Goal: Navigation & Orientation: Find specific page/section

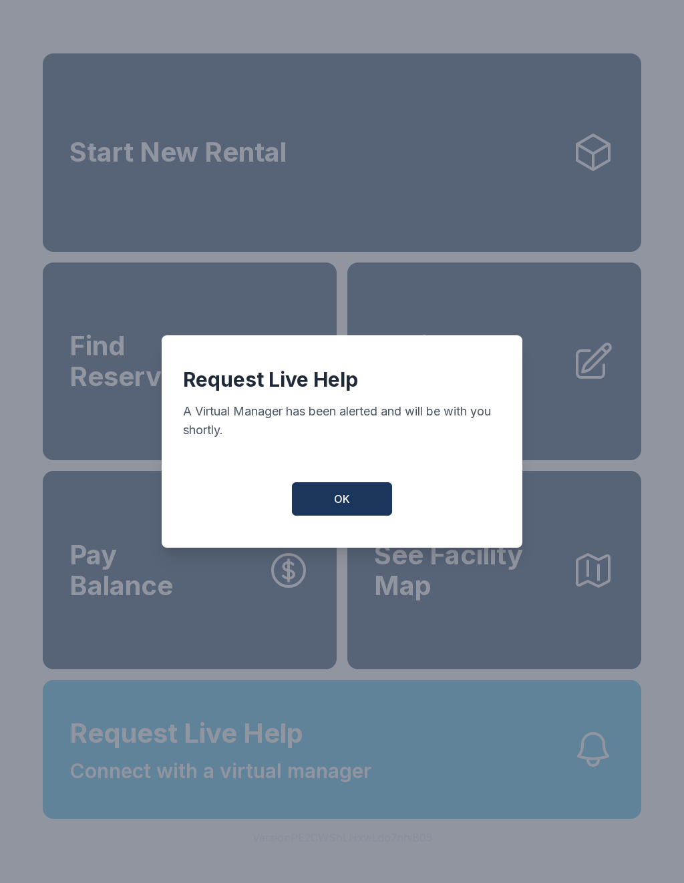
click at [321, 500] on button "OK" at bounding box center [342, 498] width 100 height 33
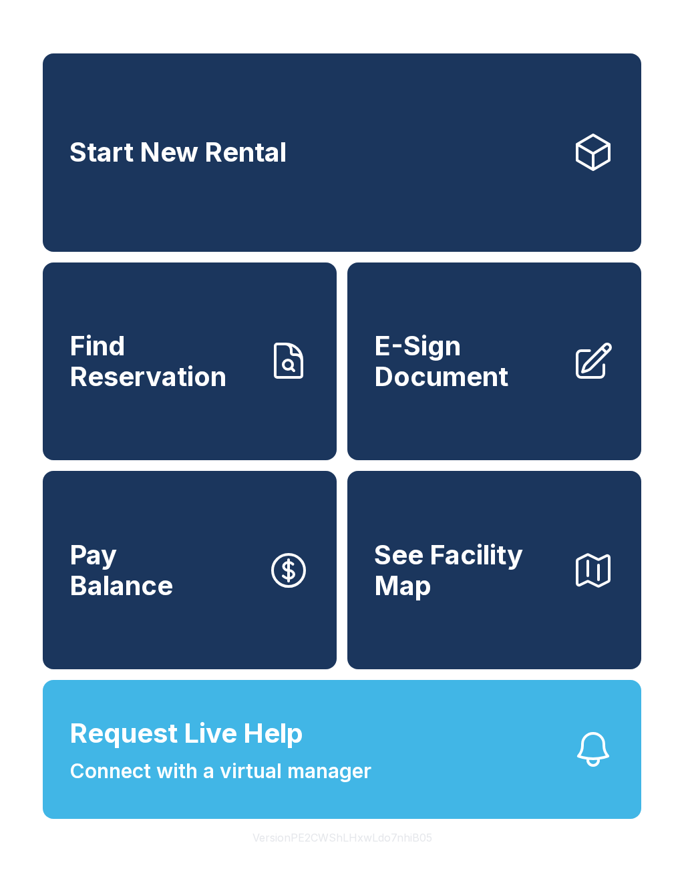
click at [107, 786] on span "Connect with a virtual manager" at bounding box center [220, 771] width 302 height 30
click at [165, 786] on span "Connect with a virtual manager" at bounding box center [220, 771] width 302 height 30
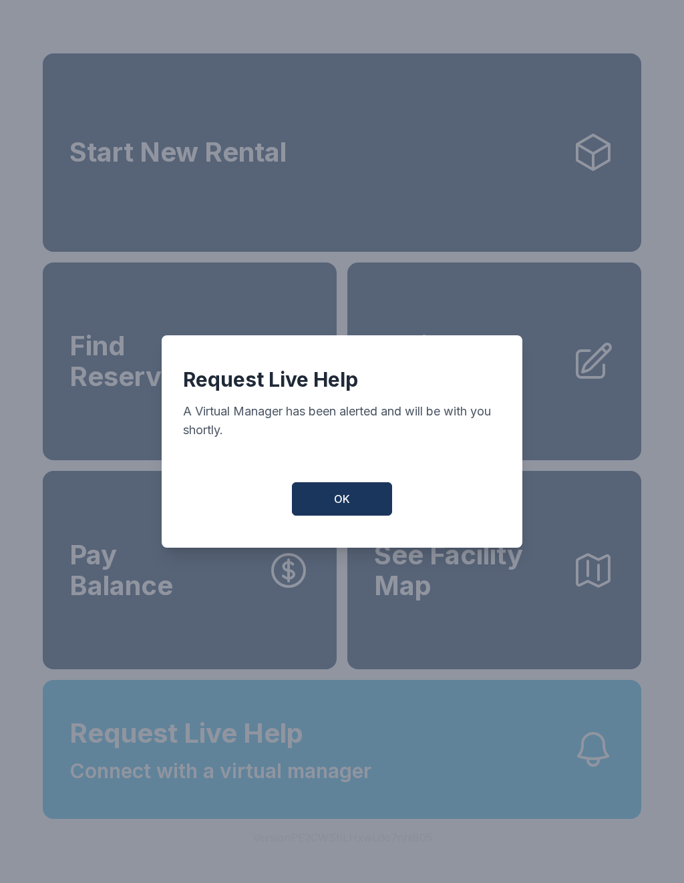
click at [339, 484] on div "Request Live Help A Virtual Manager has been alerted and will be with you short…" at bounding box center [342, 441] width 361 height 212
click at [331, 514] on button "OK" at bounding box center [342, 498] width 100 height 33
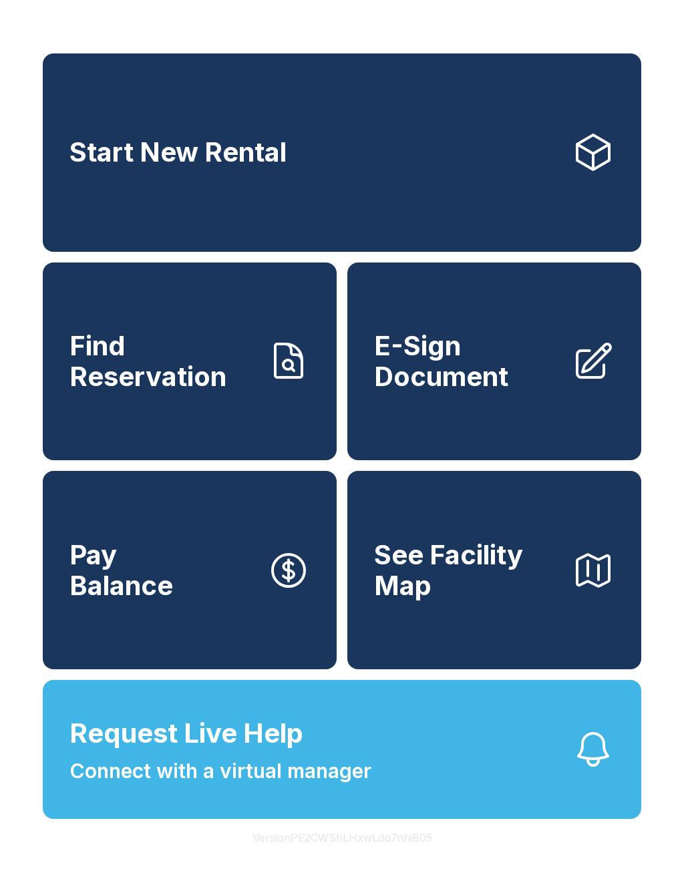
click at [432, 627] on button "See Facility Map" at bounding box center [494, 570] width 294 height 198
click at [460, 601] on span "See Facility Map" at bounding box center [467, 570] width 187 height 61
click at [124, 446] on link "Find Reservation" at bounding box center [190, 362] width 294 height 198
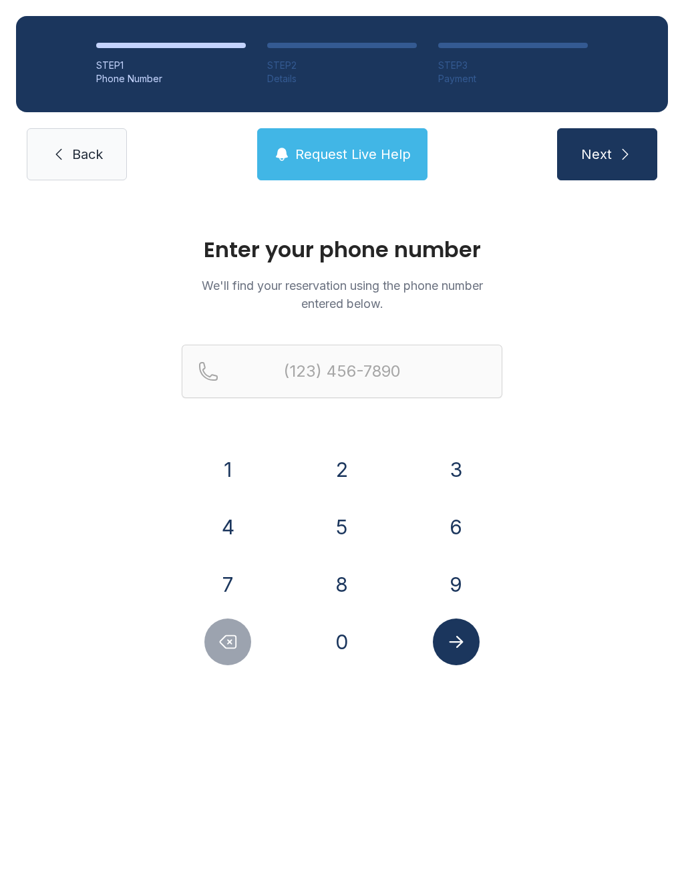
click at [59, 144] on link "Back" at bounding box center [77, 154] width 100 height 52
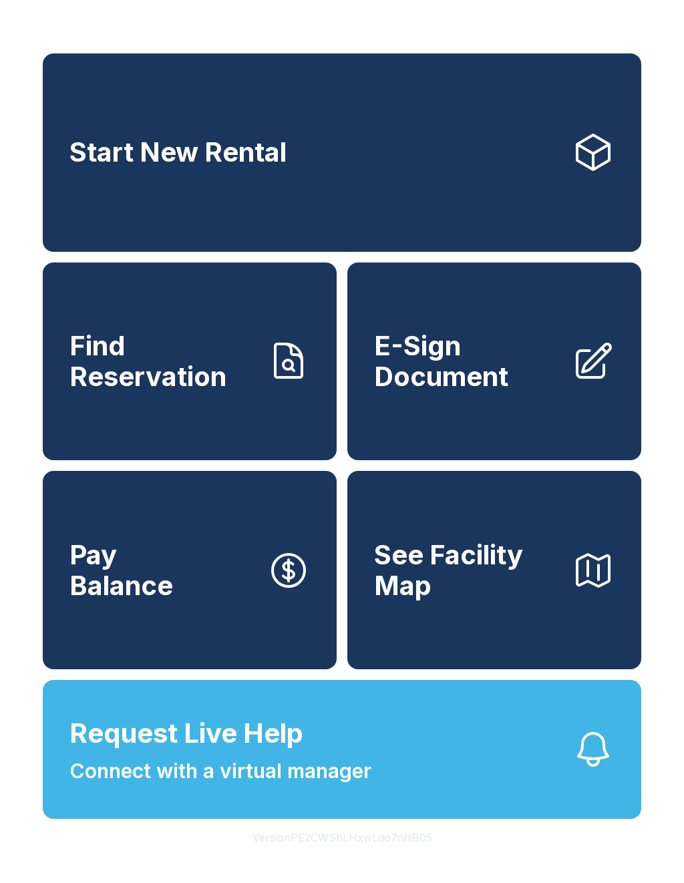
click at [468, 601] on span "See Facility Map" at bounding box center [467, 570] width 187 height 61
click at [449, 601] on span "See Facility Map" at bounding box center [467, 570] width 187 height 61
